Goal: Task Accomplishment & Management: Use online tool/utility

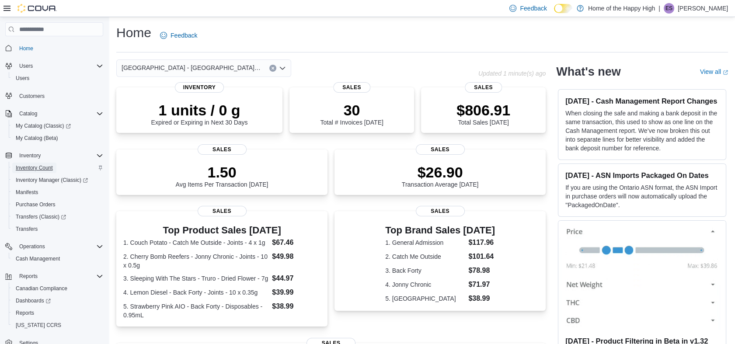
click at [38, 170] on span "Inventory Count" at bounding box center [34, 167] width 37 height 7
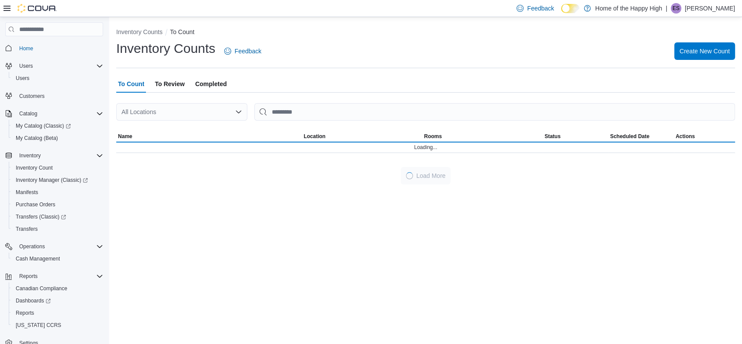
click at [170, 112] on div "All Locations" at bounding box center [181, 111] width 131 height 17
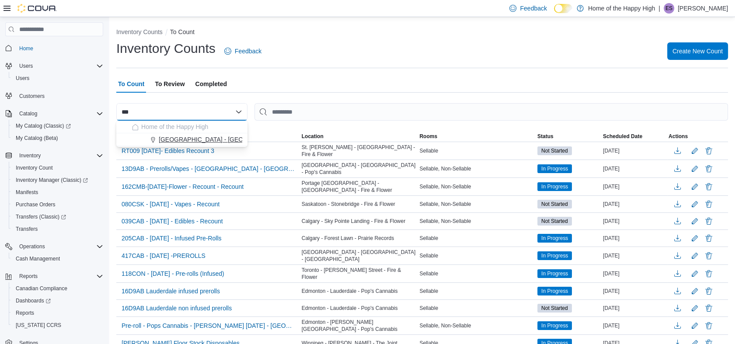
type input "***"
click at [181, 138] on span "[GEOGRAPHIC_DATA] - [GEOGRAPHIC_DATA] - Pop's Cannabis" at bounding box center [249, 139] width 181 height 9
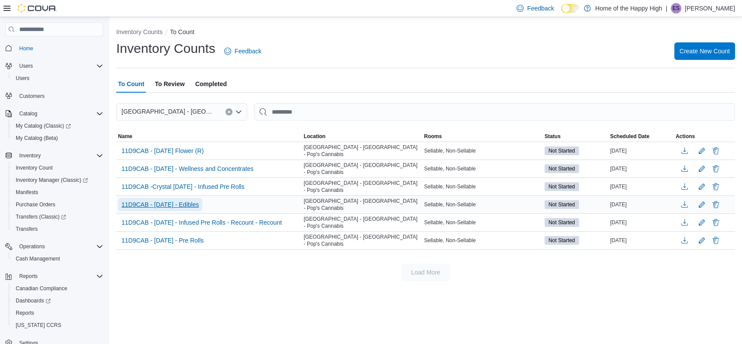
click at [188, 201] on span "11D9CAB - [DATE] - Edibles" at bounding box center [159, 204] width 77 height 9
click at [195, 203] on span "11D9CAB - [DATE] - Edibles" at bounding box center [159, 204] width 77 height 9
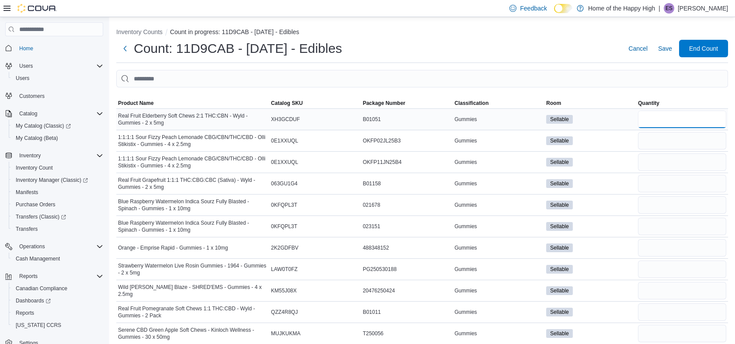
click at [681, 120] on input "number" at bounding box center [682, 119] width 88 height 17
type input "*"
click at [684, 135] on input "number" at bounding box center [682, 140] width 88 height 17
type input "**"
click at [676, 166] on input "number" at bounding box center [682, 161] width 88 height 17
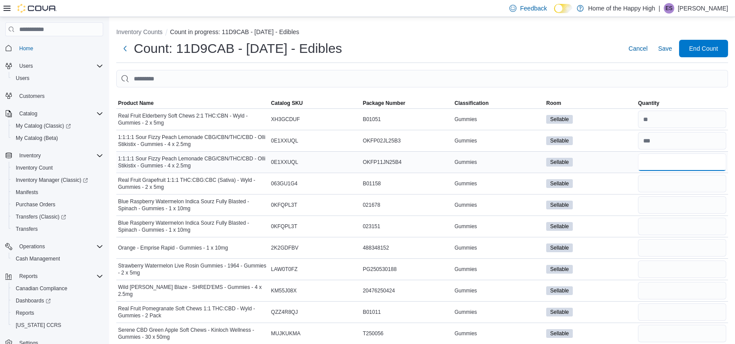
click at [676, 166] on input "number" at bounding box center [682, 161] width 88 height 17
type input "*"
click at [667, 187] on input "number" at bounding box center [682, 183] width 88 height 17
type input "**"
click at [655, 207] on input "number" at bounding box center [682, 204] width 88 height 17
